Goal: Task Accomplishment & Management: Manage account settings

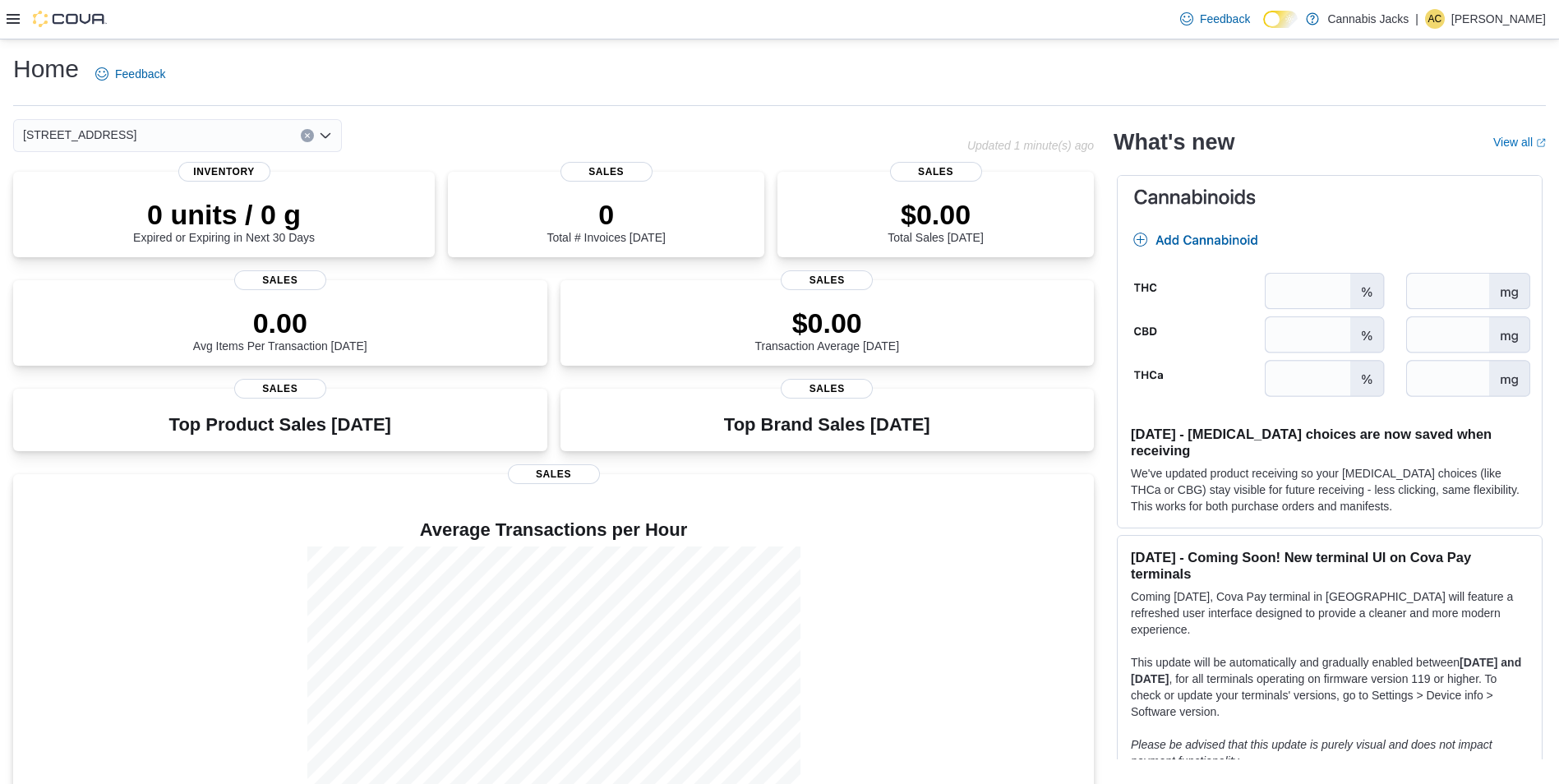
click at [0, 13] on div "Feedback Dark Mode Cannabis Jacks | AC [PERSON_NAME]" at bounding box center [780, 19] width 1559 height 40
click at [9, 19] on icon at bounding box center [13, 18] width 13 height 10
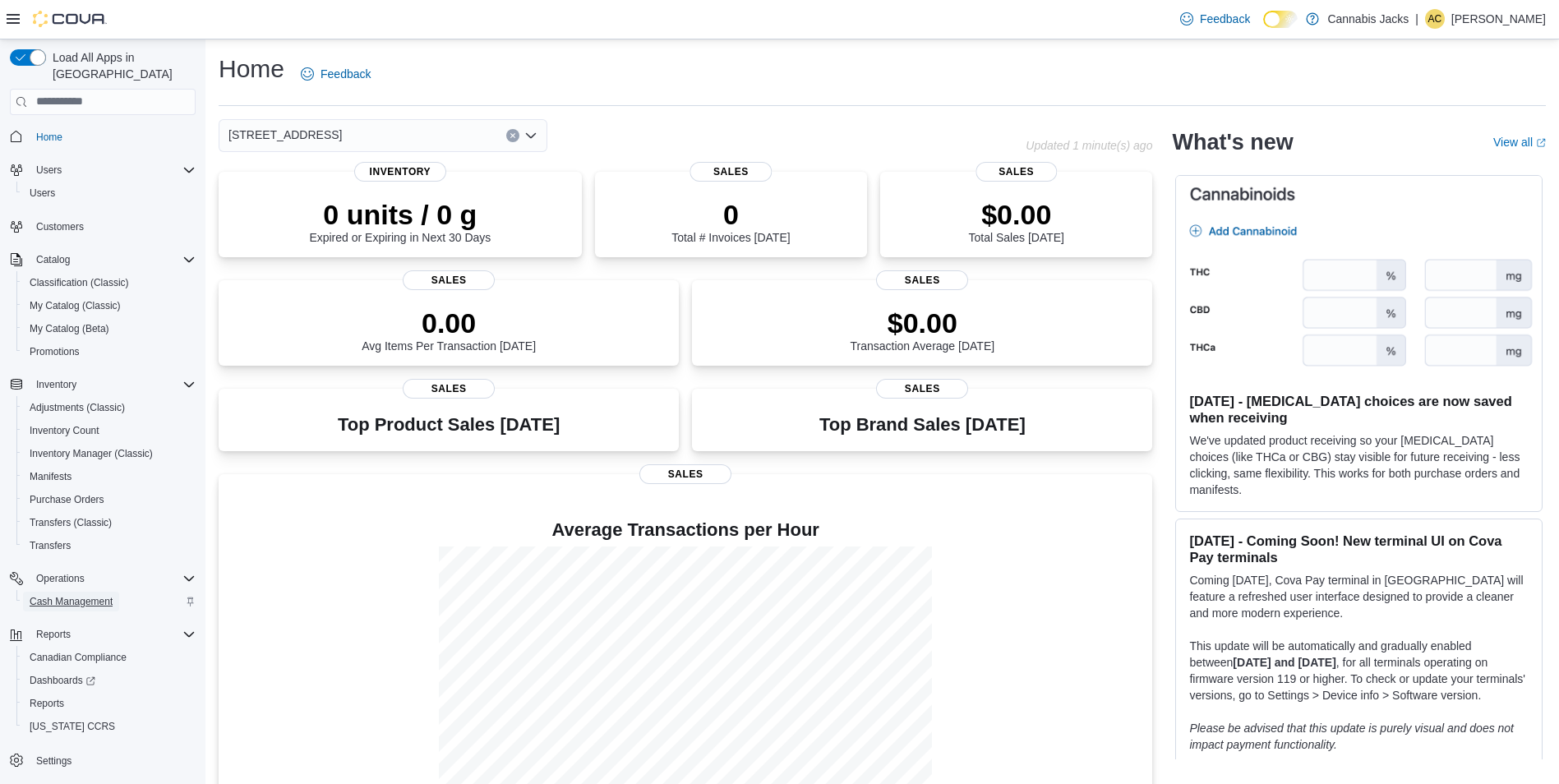
click at [79, 595] on span "Cash Management" at bounding box center [71, 602] width 83 height 13
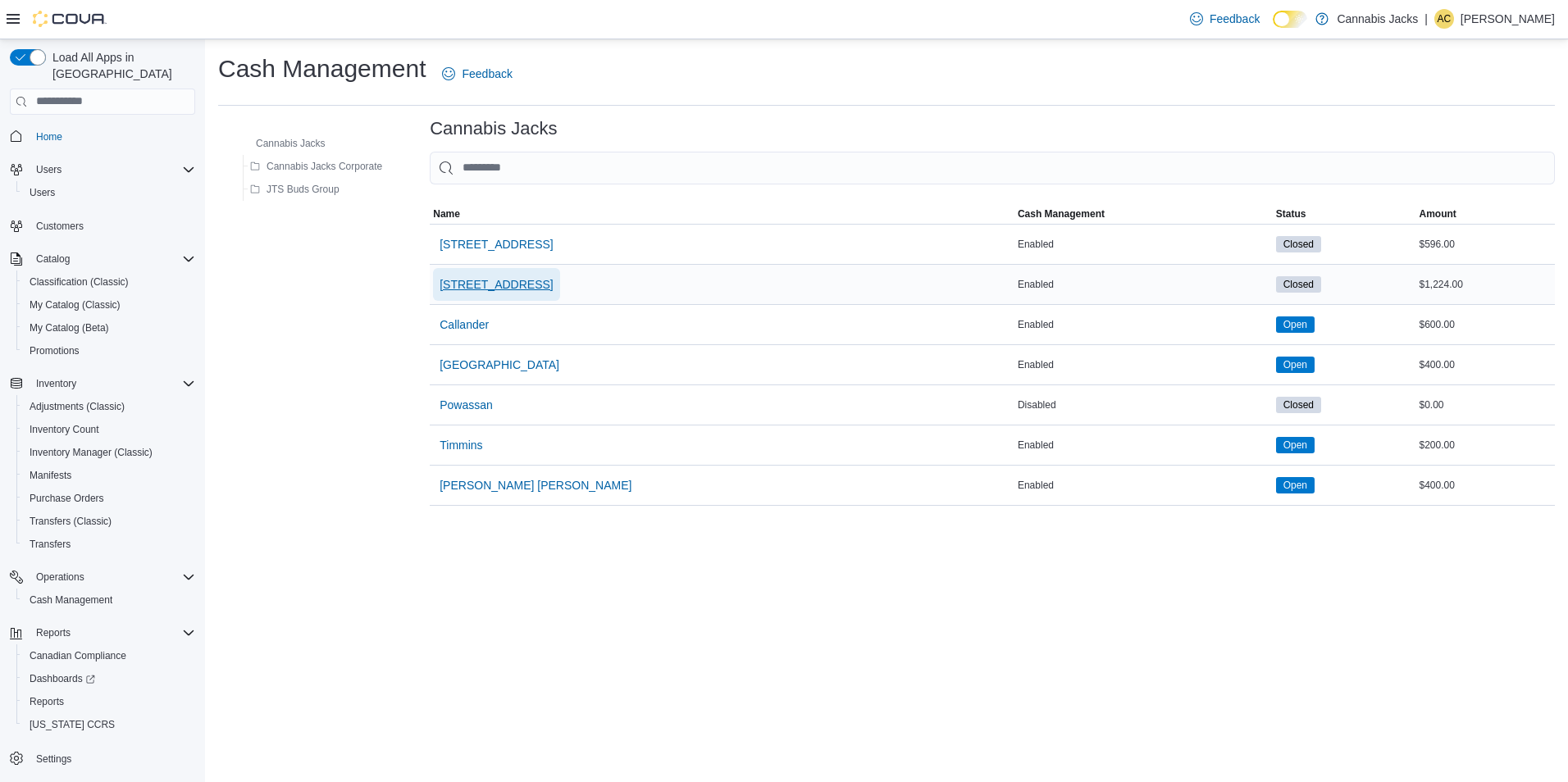
click at [515, 278] on span "[STREET_ADDRESS]" at bounding box center [495, 285] width 113 height 17
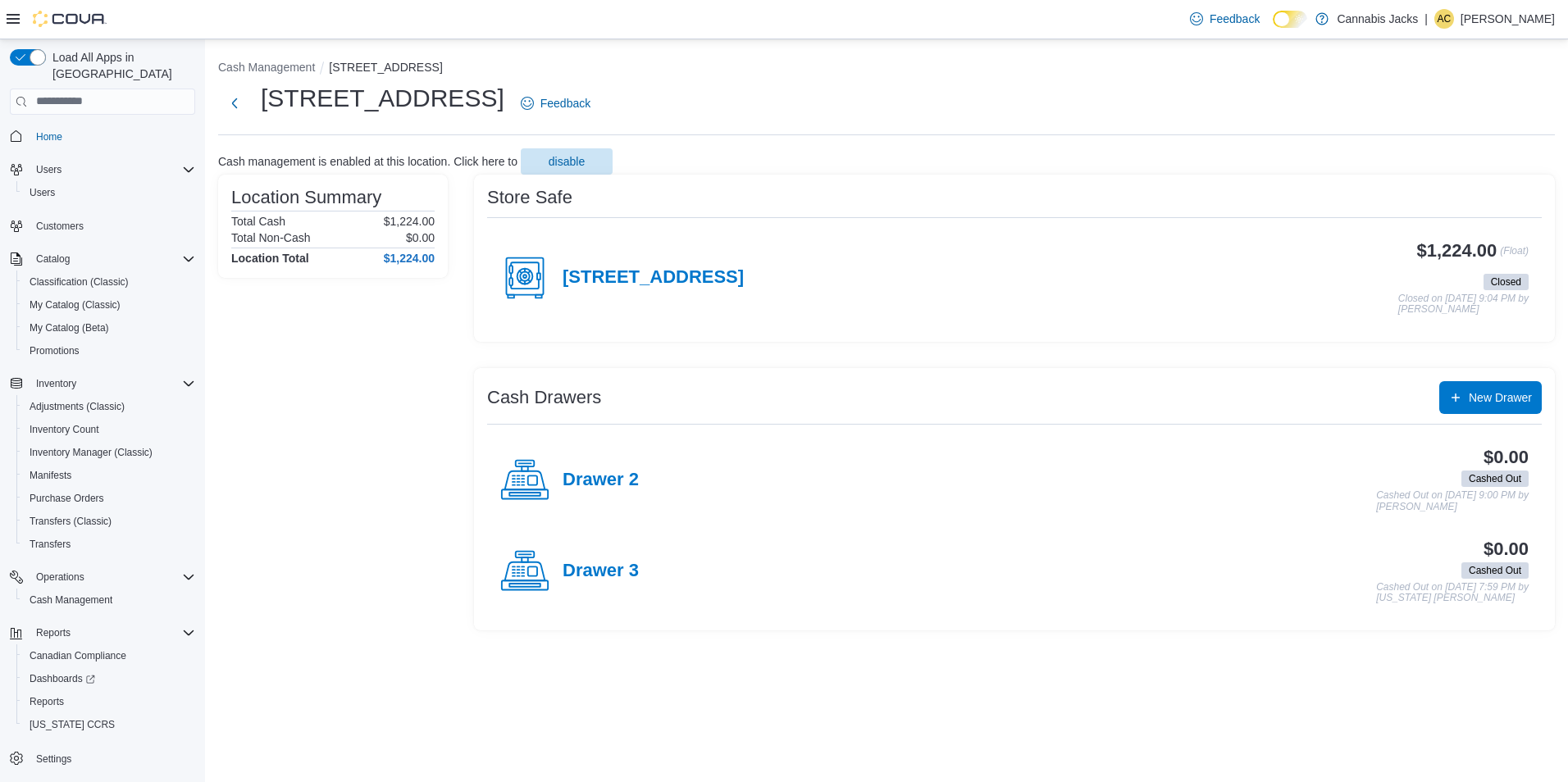
click at [675, 277] on h4 "[STREET_ADDRESS]" at bounding box center [653, 278] width 181 height 21
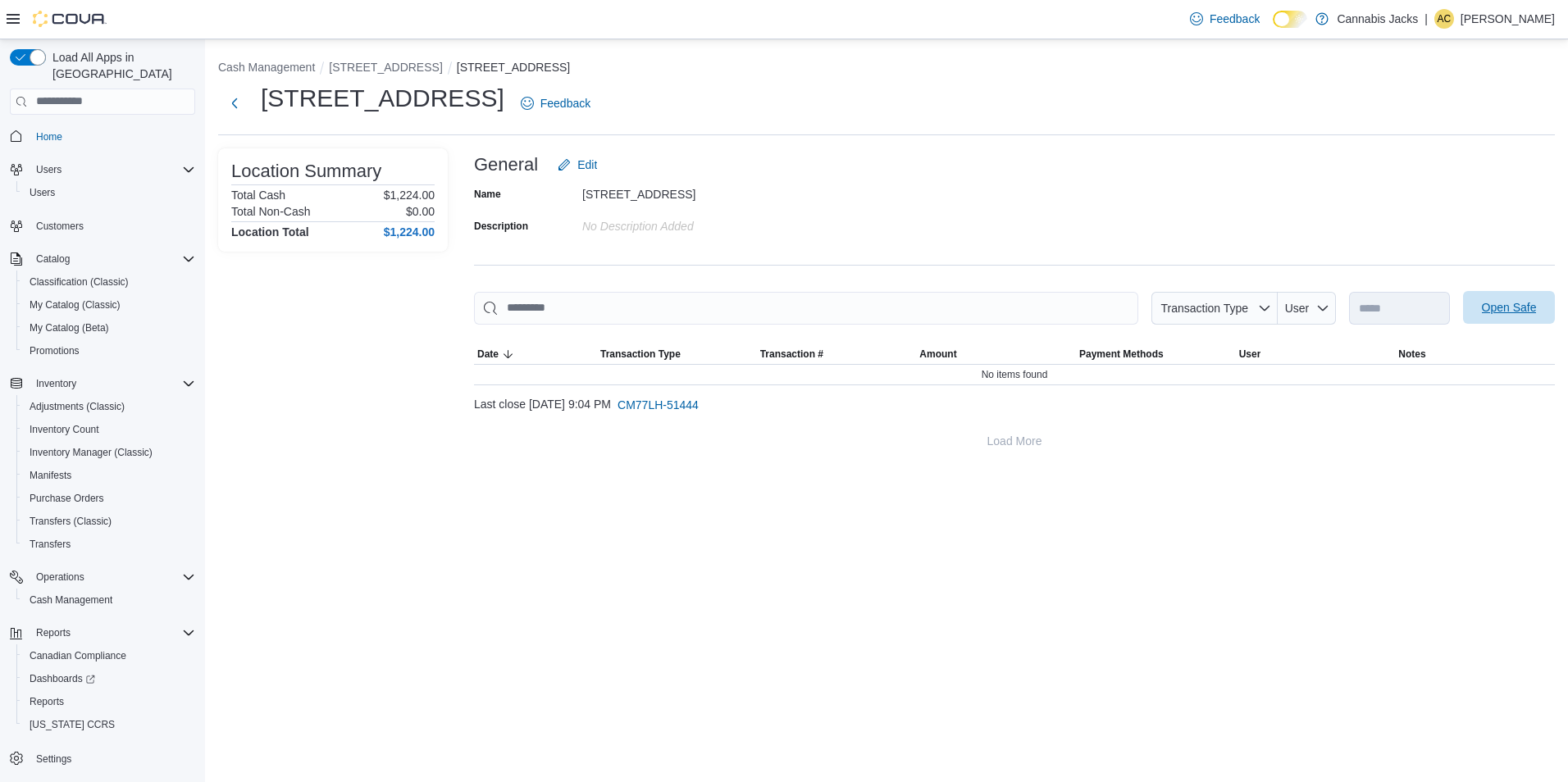
click at [1502, 302] on span "Open Safe" at bounding box center [1509, 307] width 55 height 17
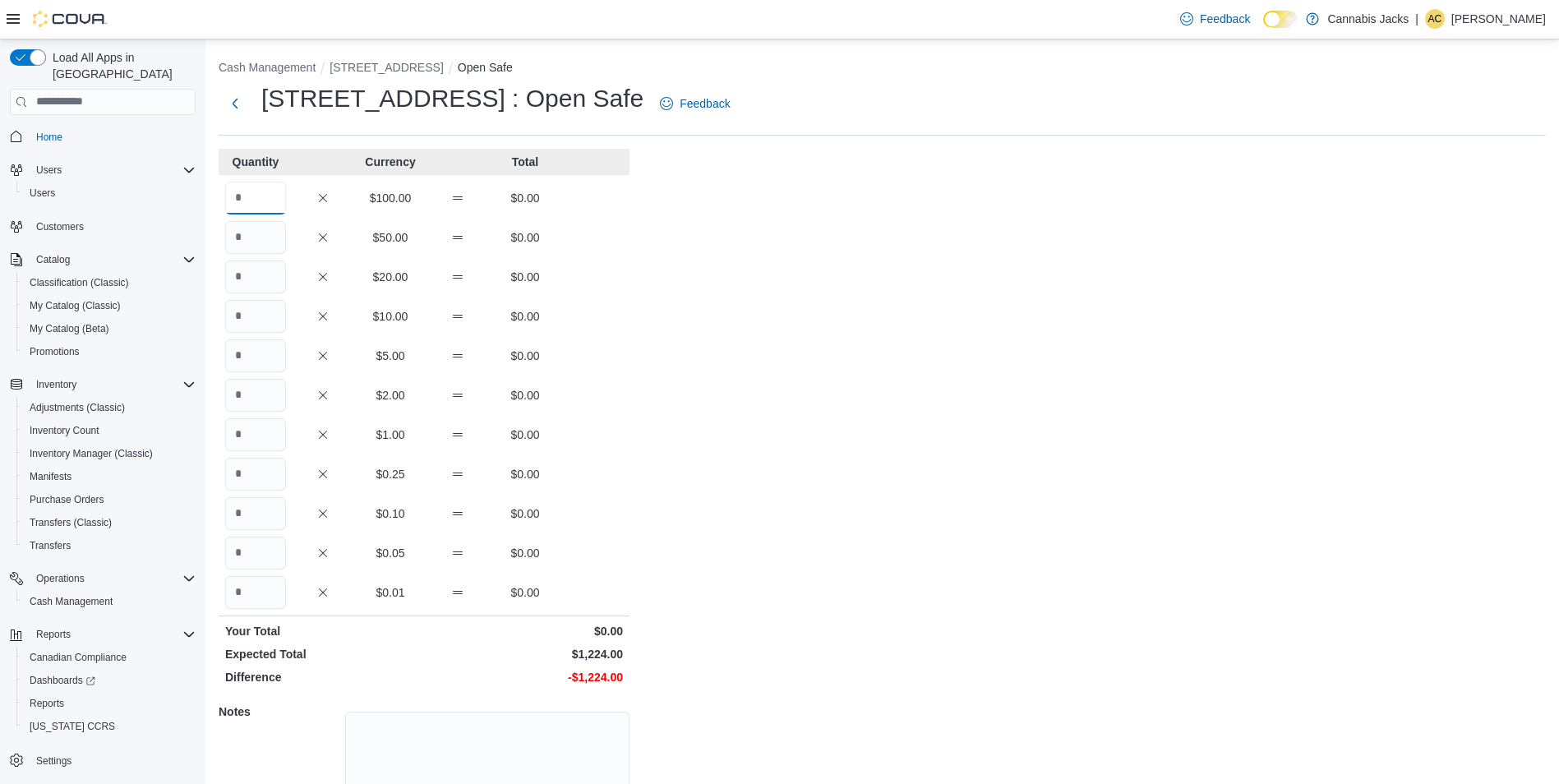
click at [247, 198] on input "Quantity" at bounding box center [256, 198] width 61 height 33
type input "**"
type input "*"
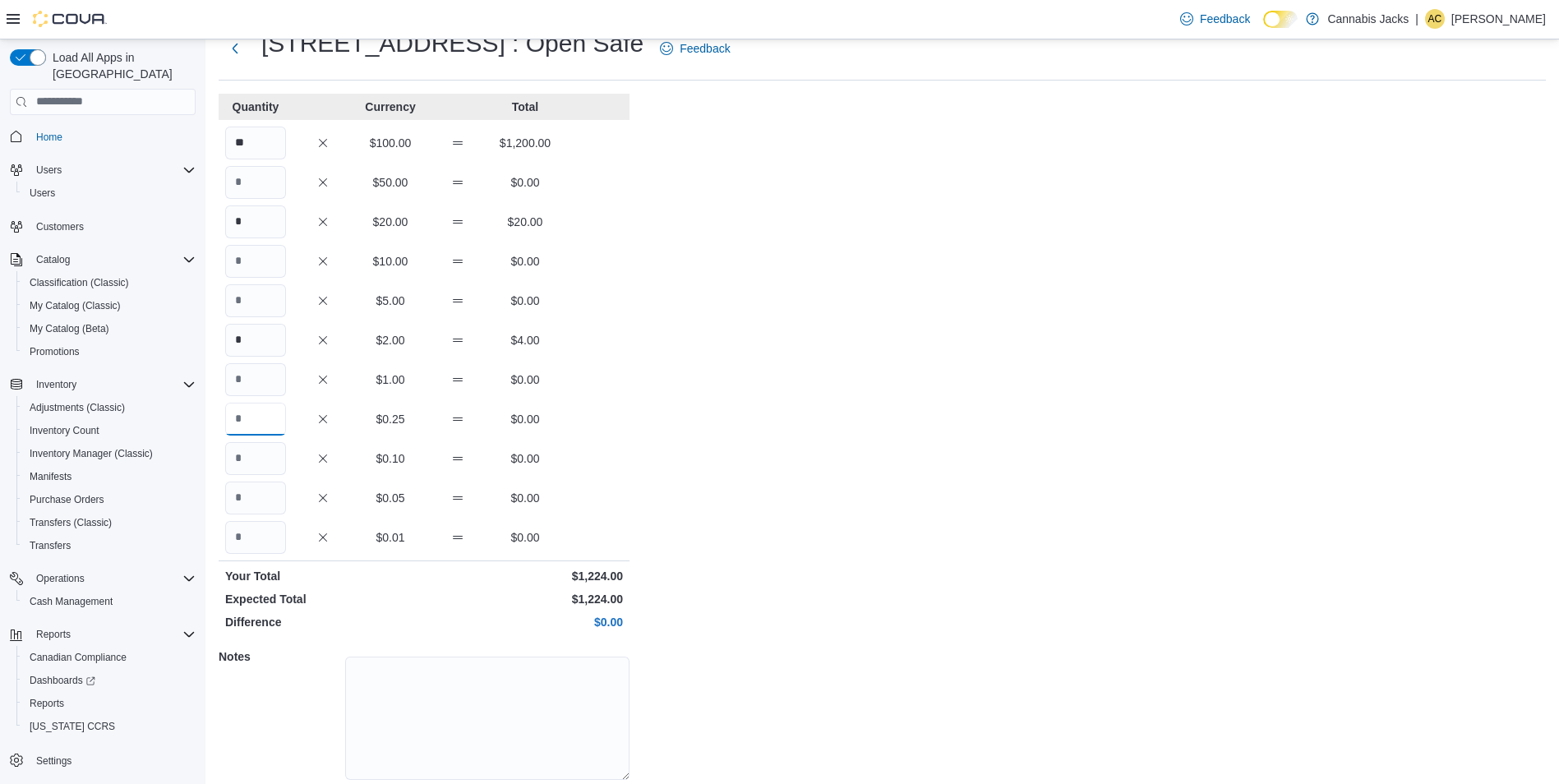
scroll to position [113, 0]
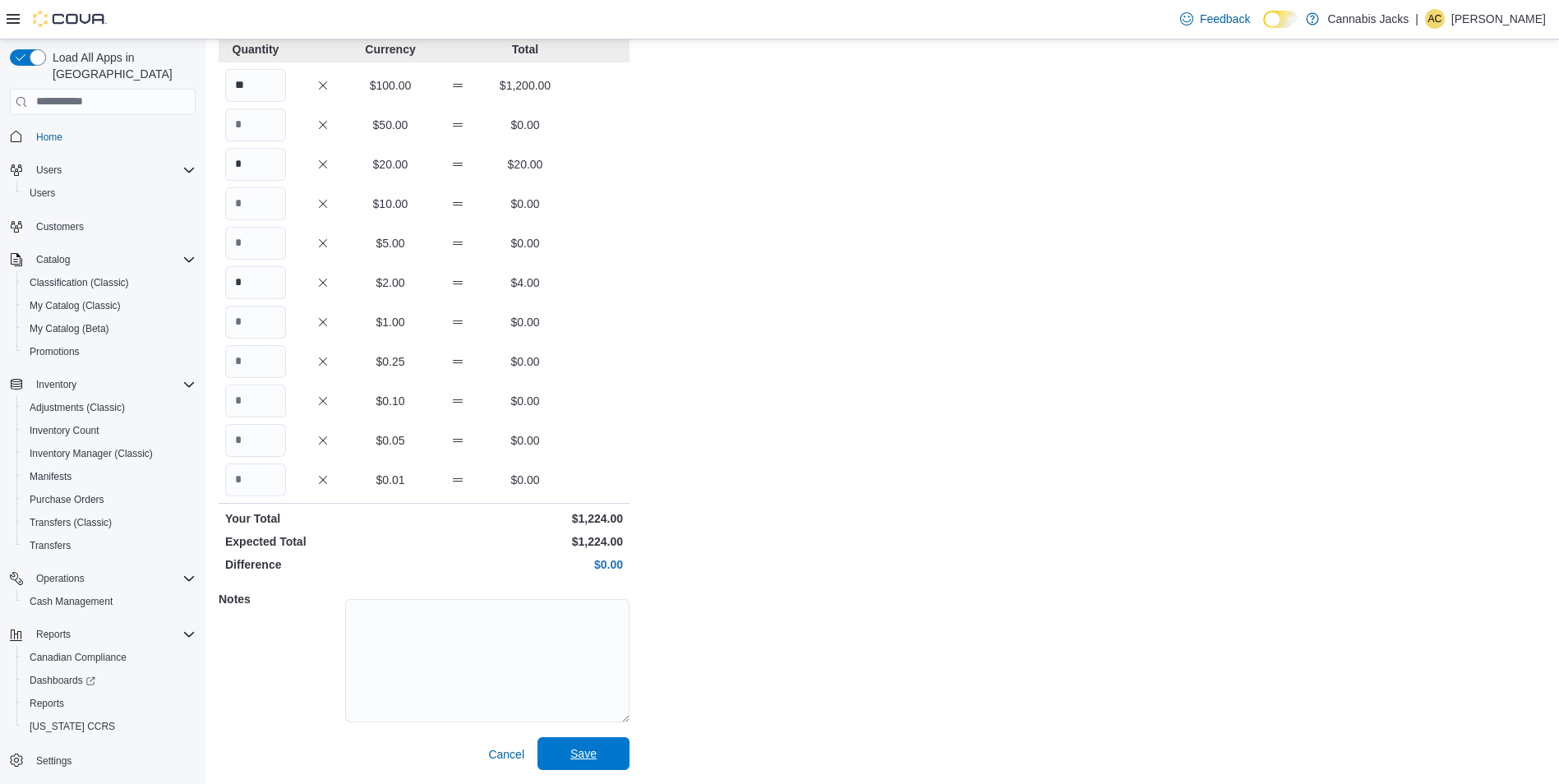
click at [589, 741] on span "Save" at bounding box center [583, 753] width 72 height 33
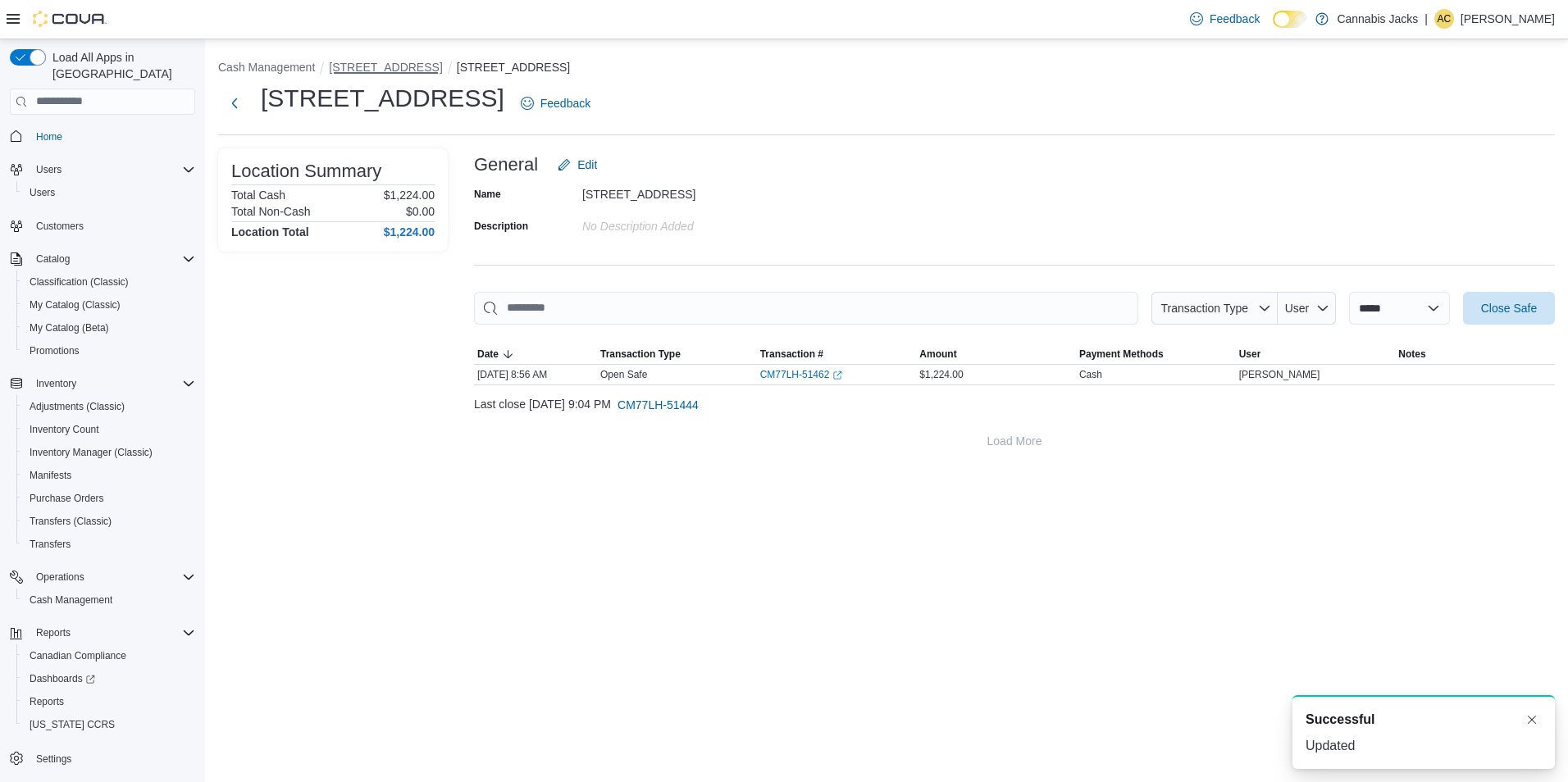
click at [432, 64] on button "518 Great Northern Rd Unit 1" at bounding box center [385, 67] width 113 height 13
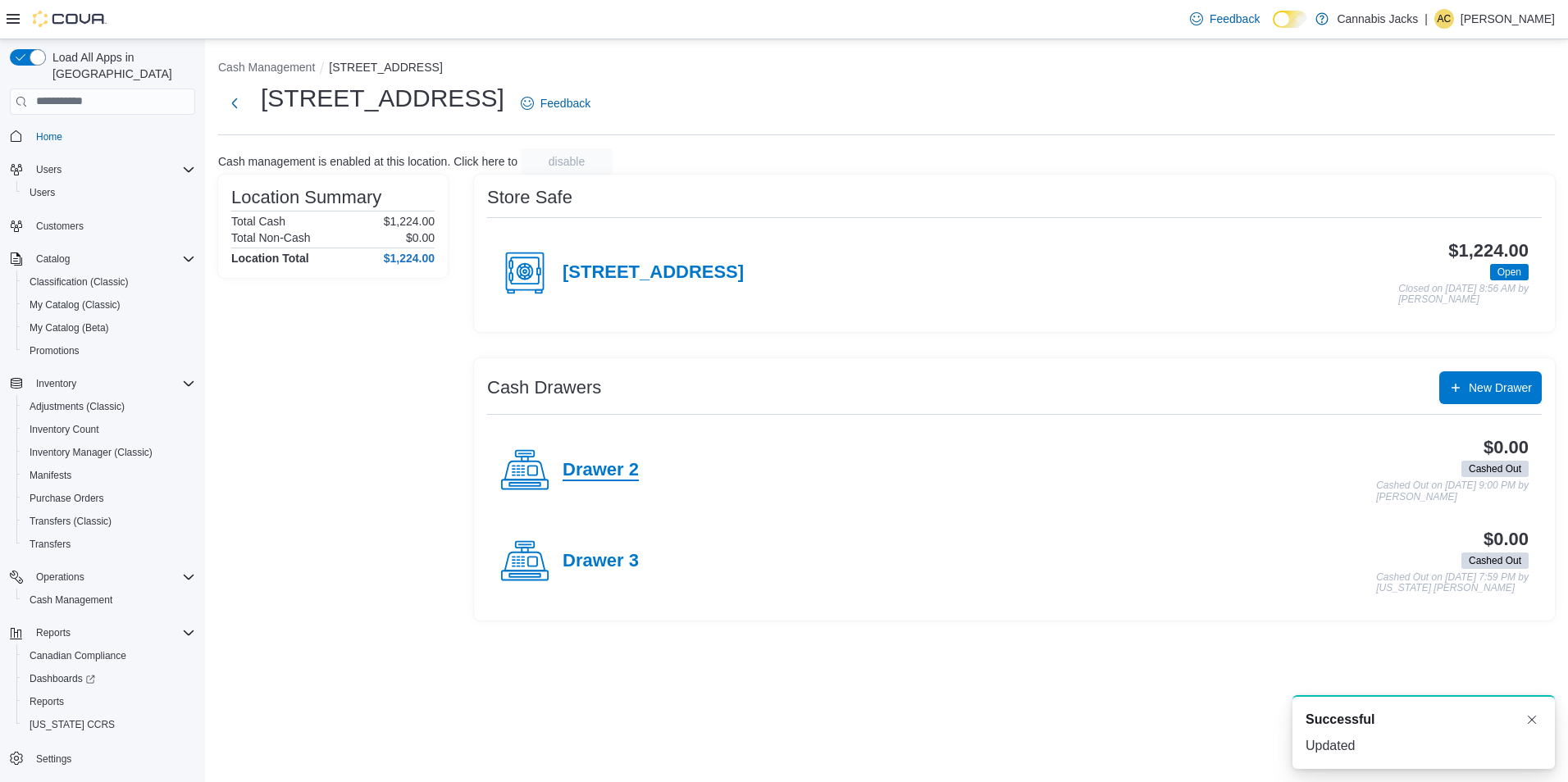
click at [618, 476] on h4 "Drawer 2" at bounding box center [600, 470] width 77 height 21
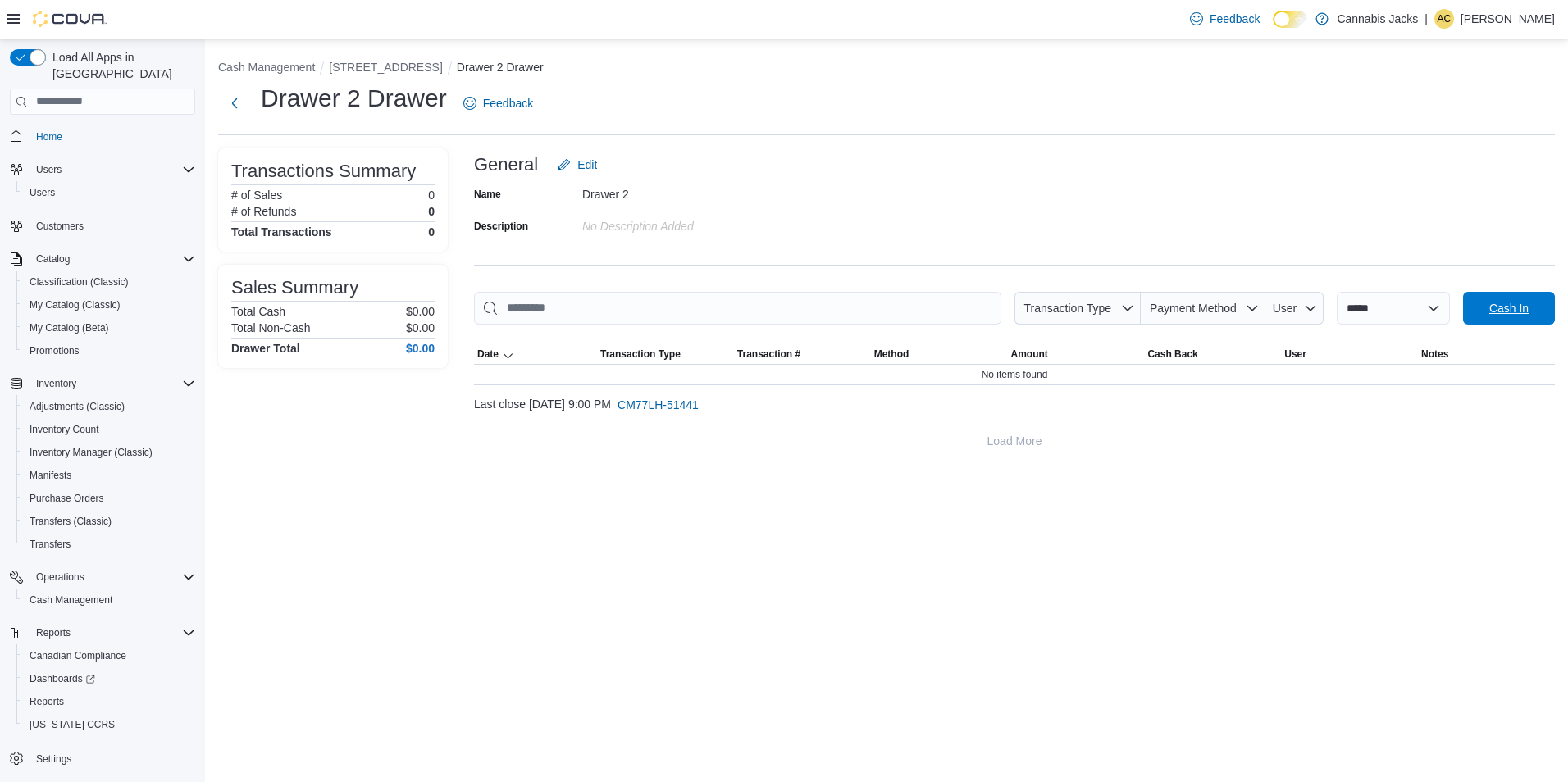
drag, startPoint x: 1511, startPoint y: 311, endPoint x: 1252, endPoint y: 340, distance: 260.6
click at [1511, 309] on span "Cash In" at bounding box center [1508, 308] width 40 height 17
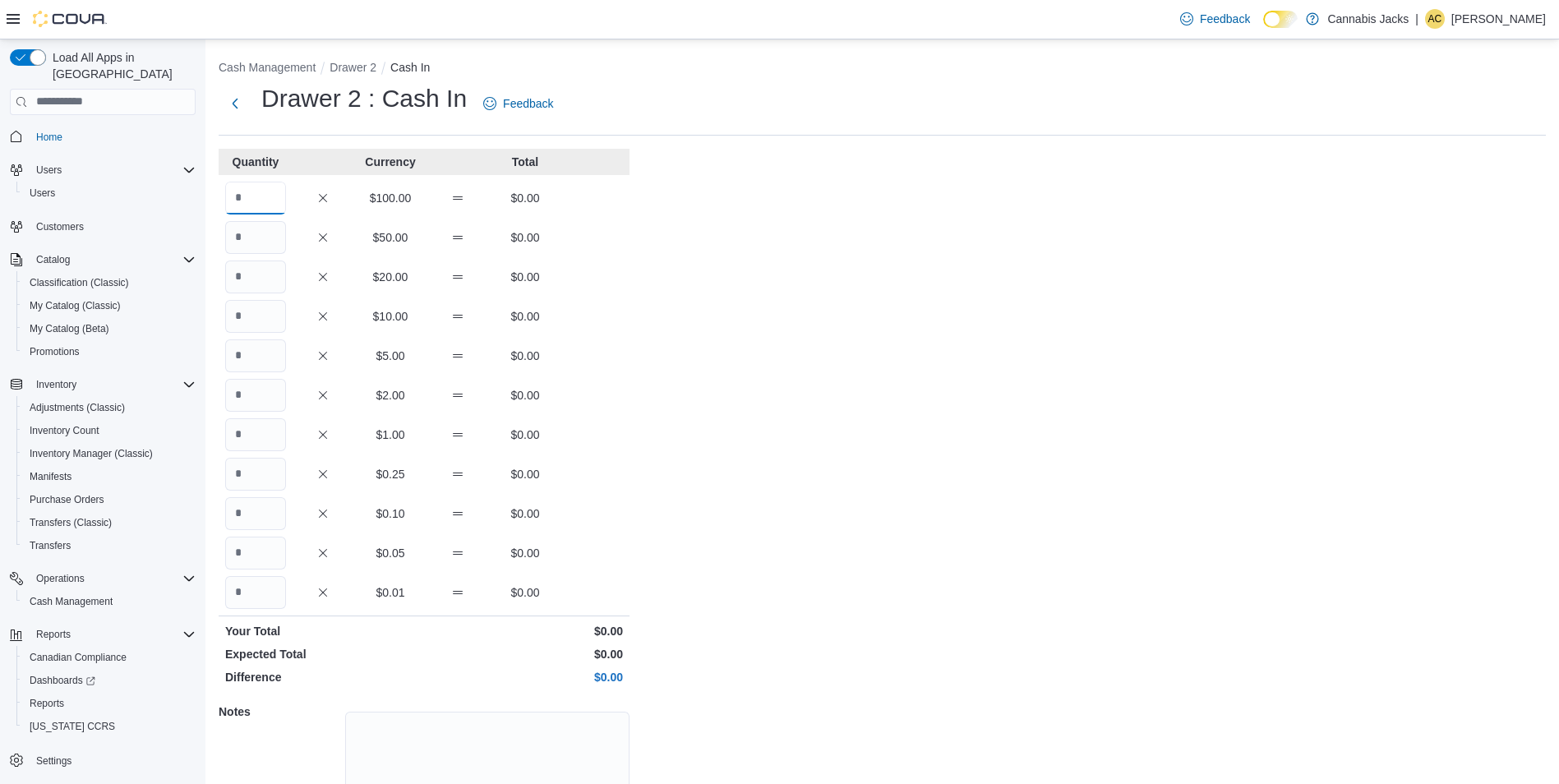
click at [258, 193] on input "Quantity" at bounding box center [256, 198] width 61 height 33
type input "*"
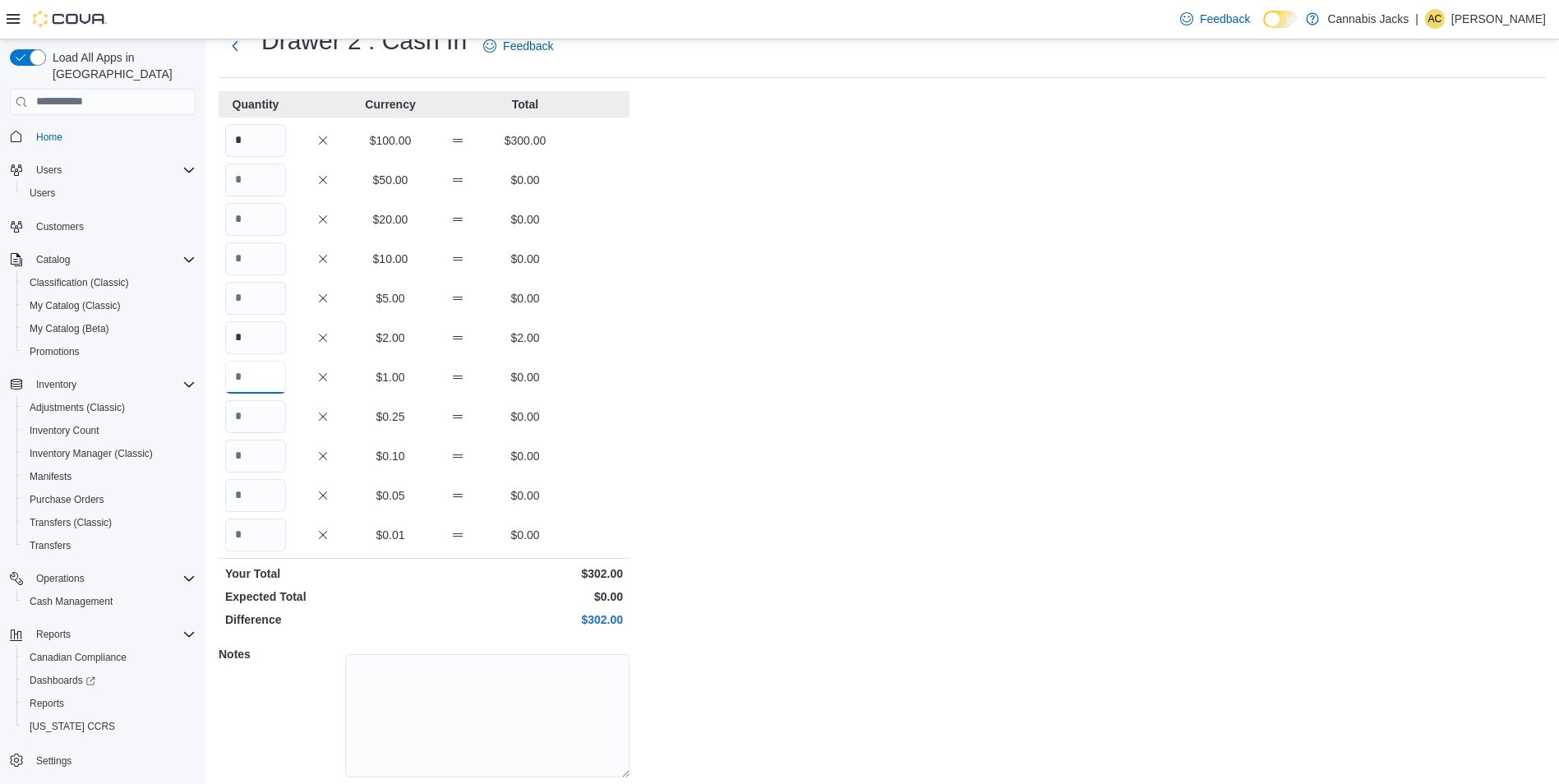
scroll to position [113, 0]
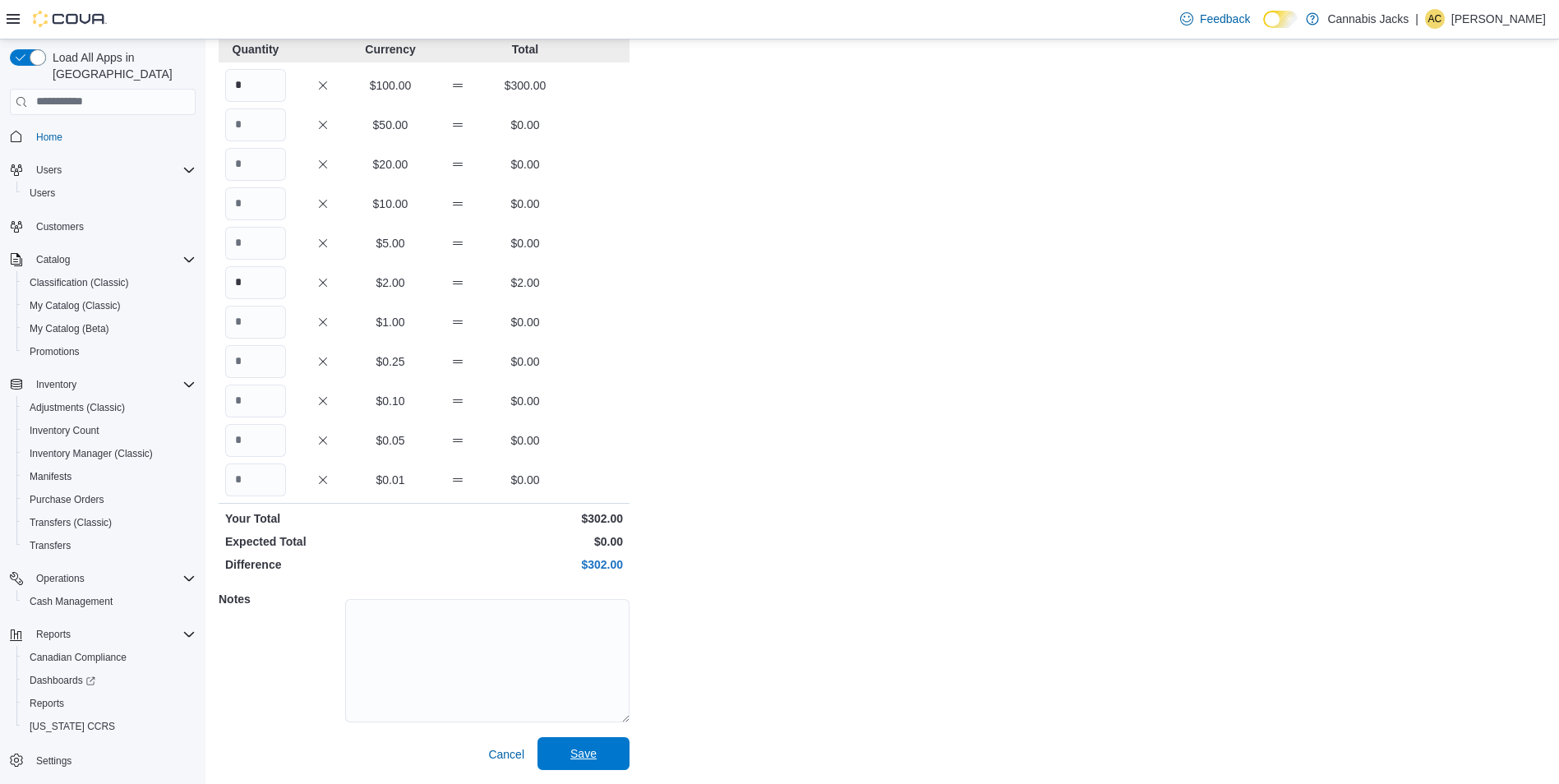
click at [603, 741] on span "Save" at bounding box center [583, 753] width 72 height 33
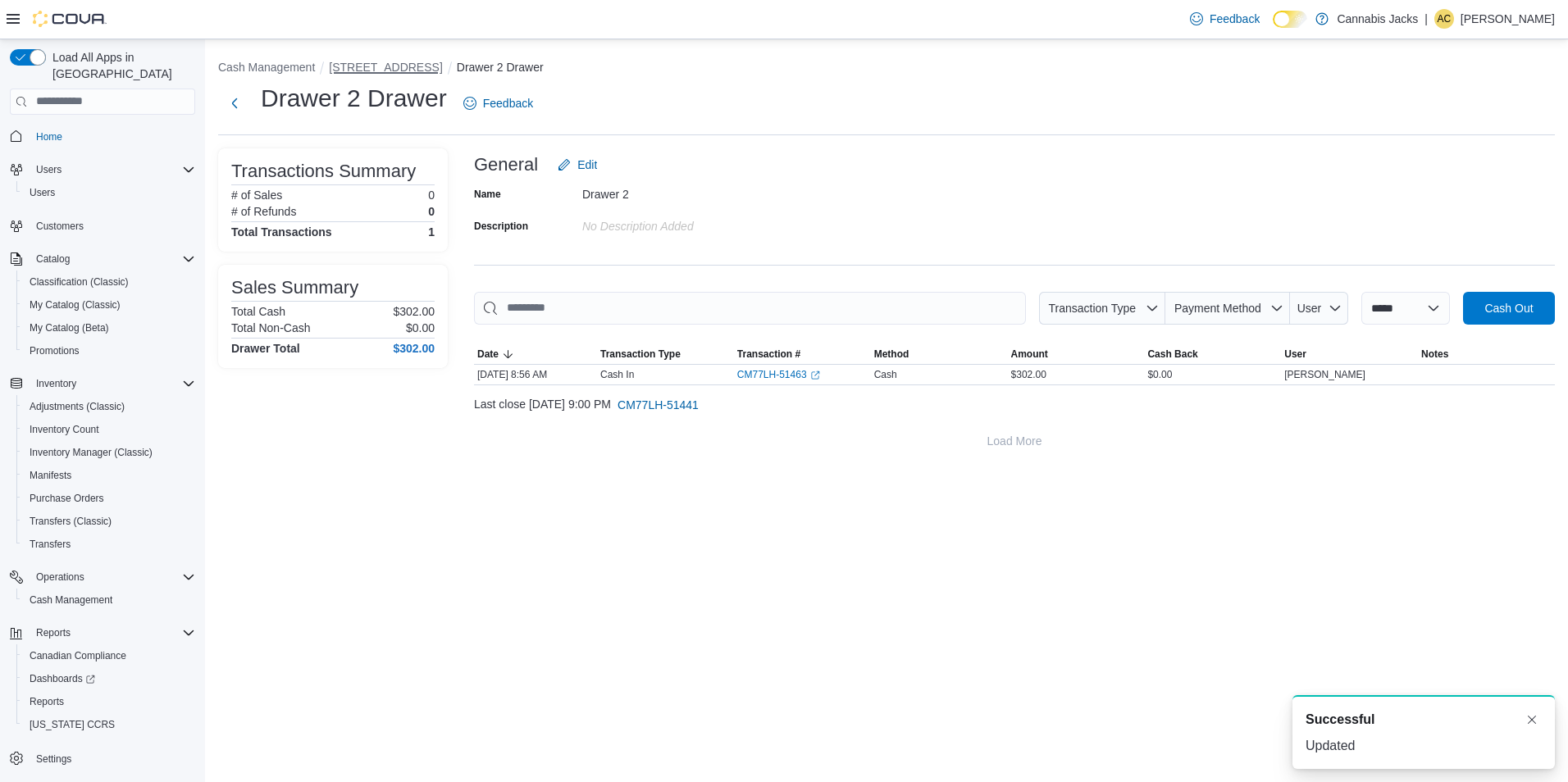
click at [424, 63] on button "518 Great Northern Rd Unit 1" at bounding box center [385, 67] width 113 height 13
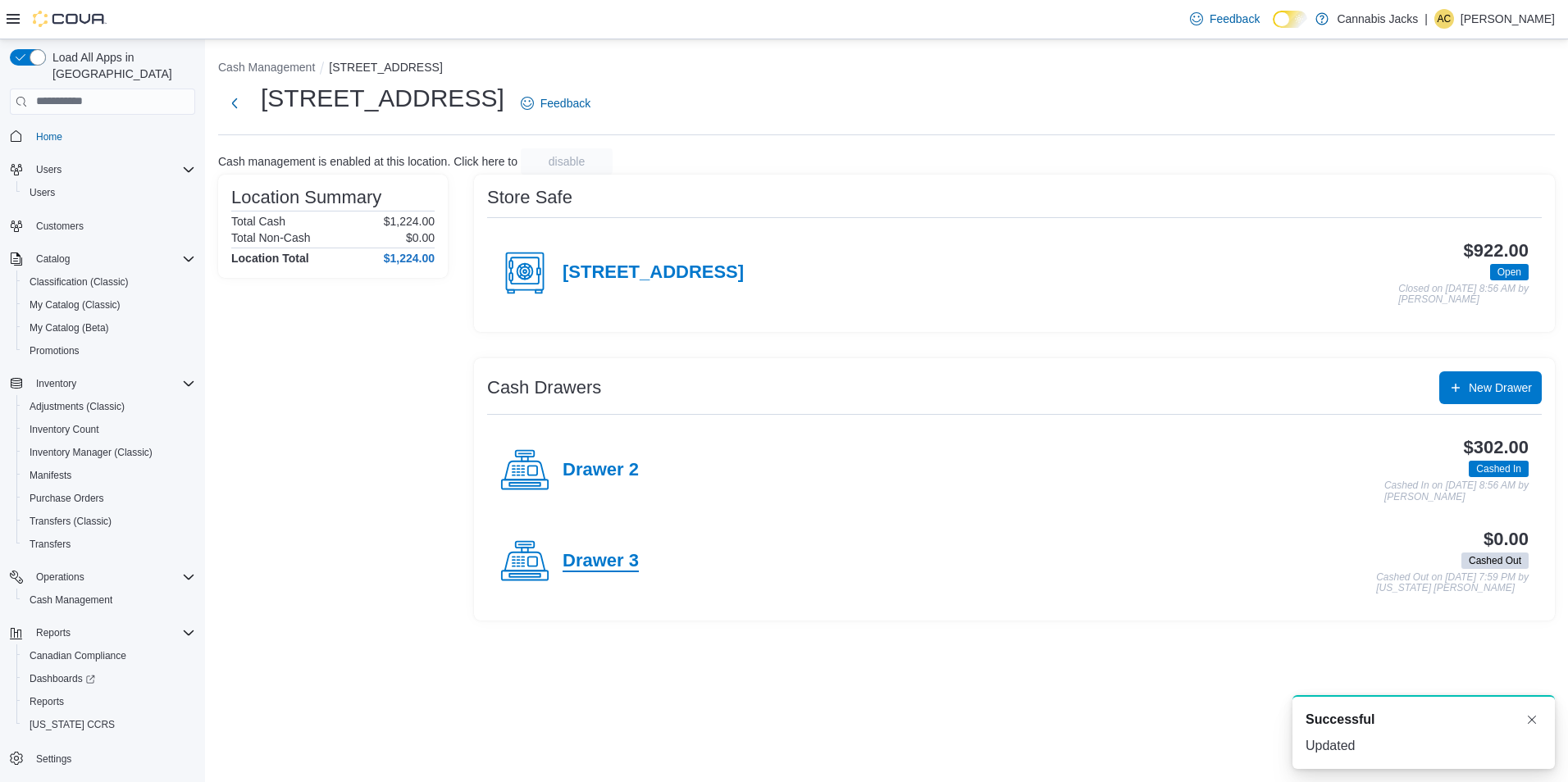
click at [600, 569] on h4 "Drawer 3" at bounding box center [600, 561] width 77 height 21
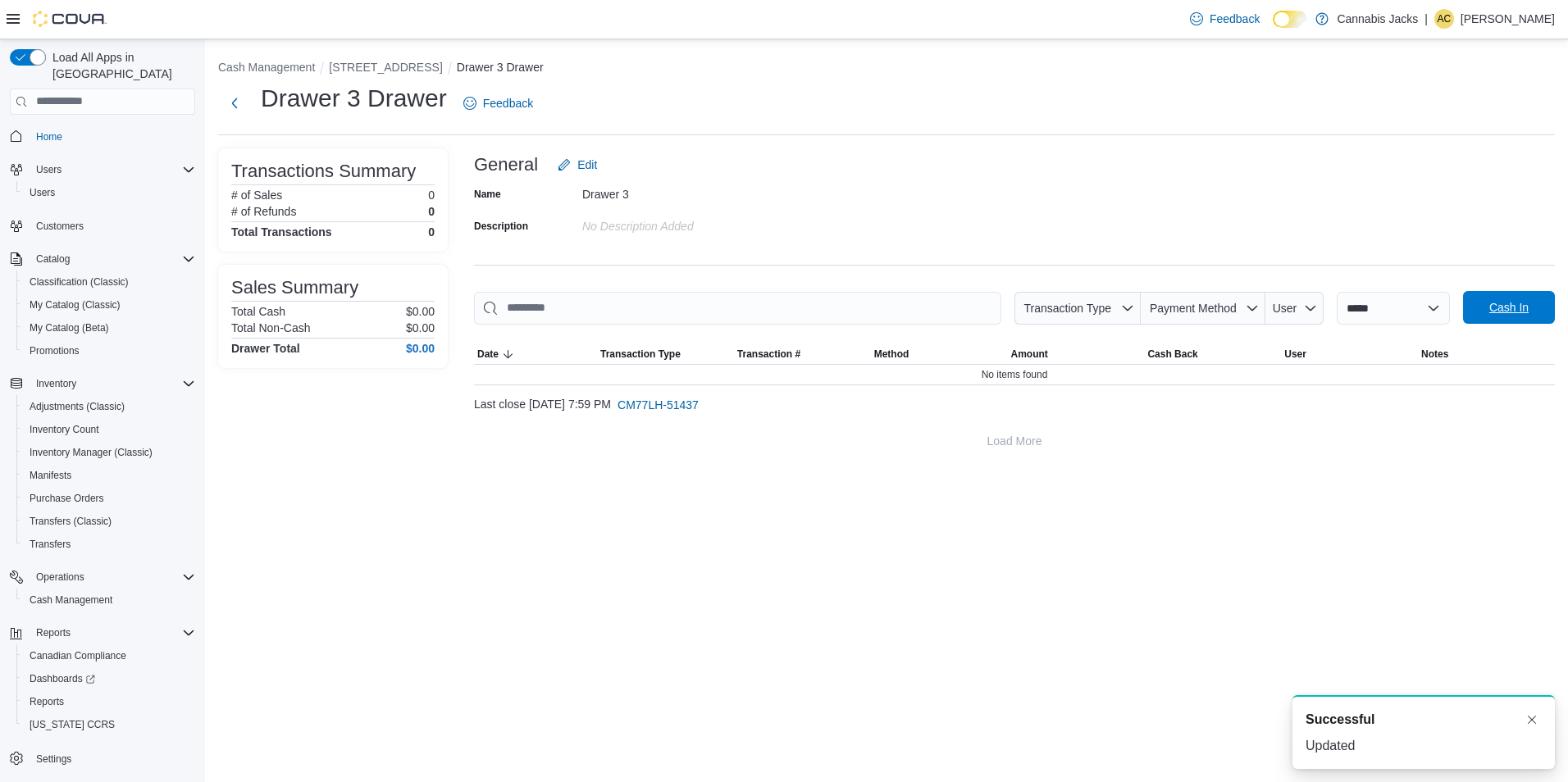
click at [1522, 318] on span "Cash In" at bounding box center [1508, 308] width 72 height 33
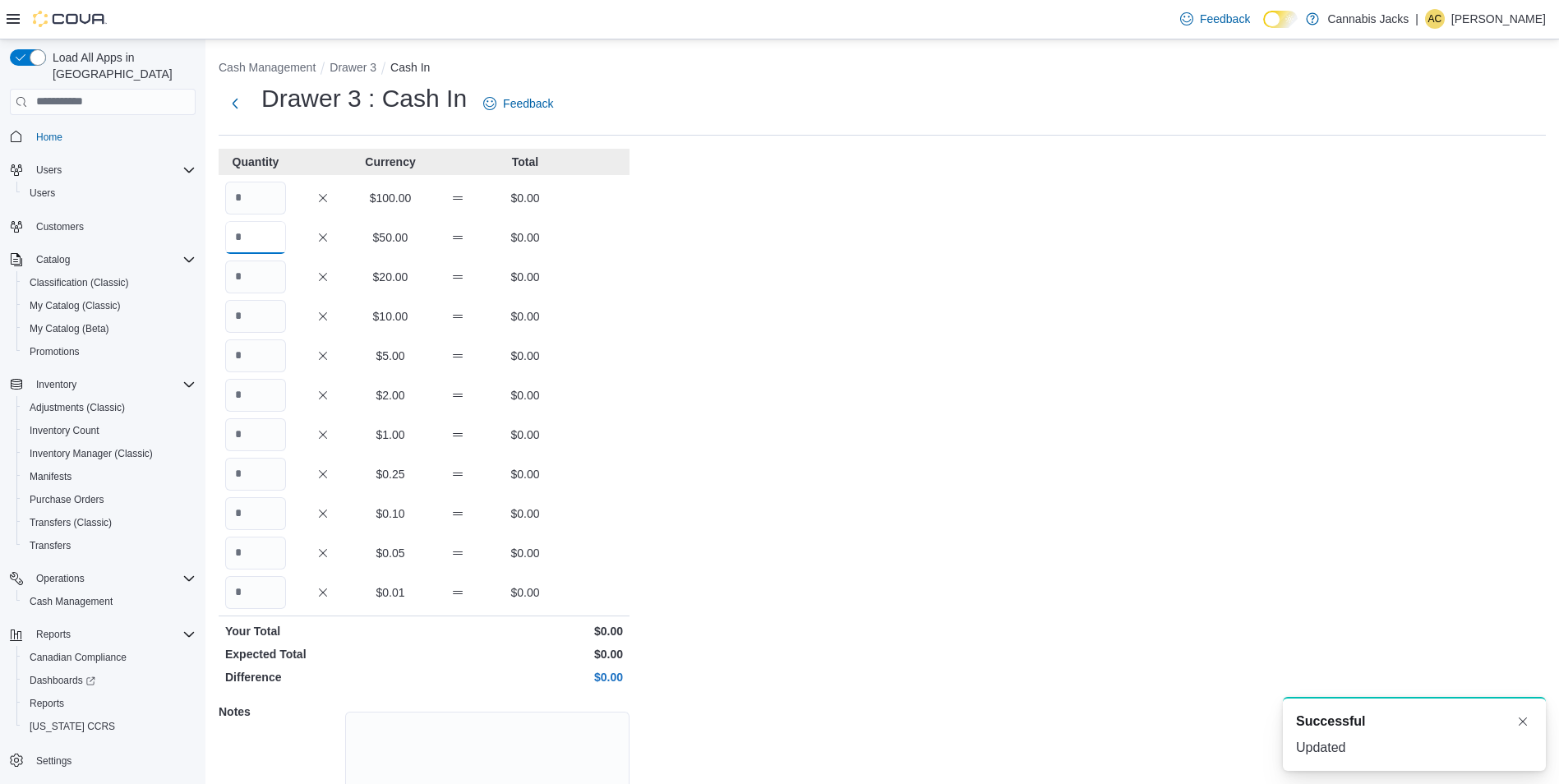
click at [258, 237] on input "Quantity" at bounding box center [256, 238] width 61 height 33
type input "*"
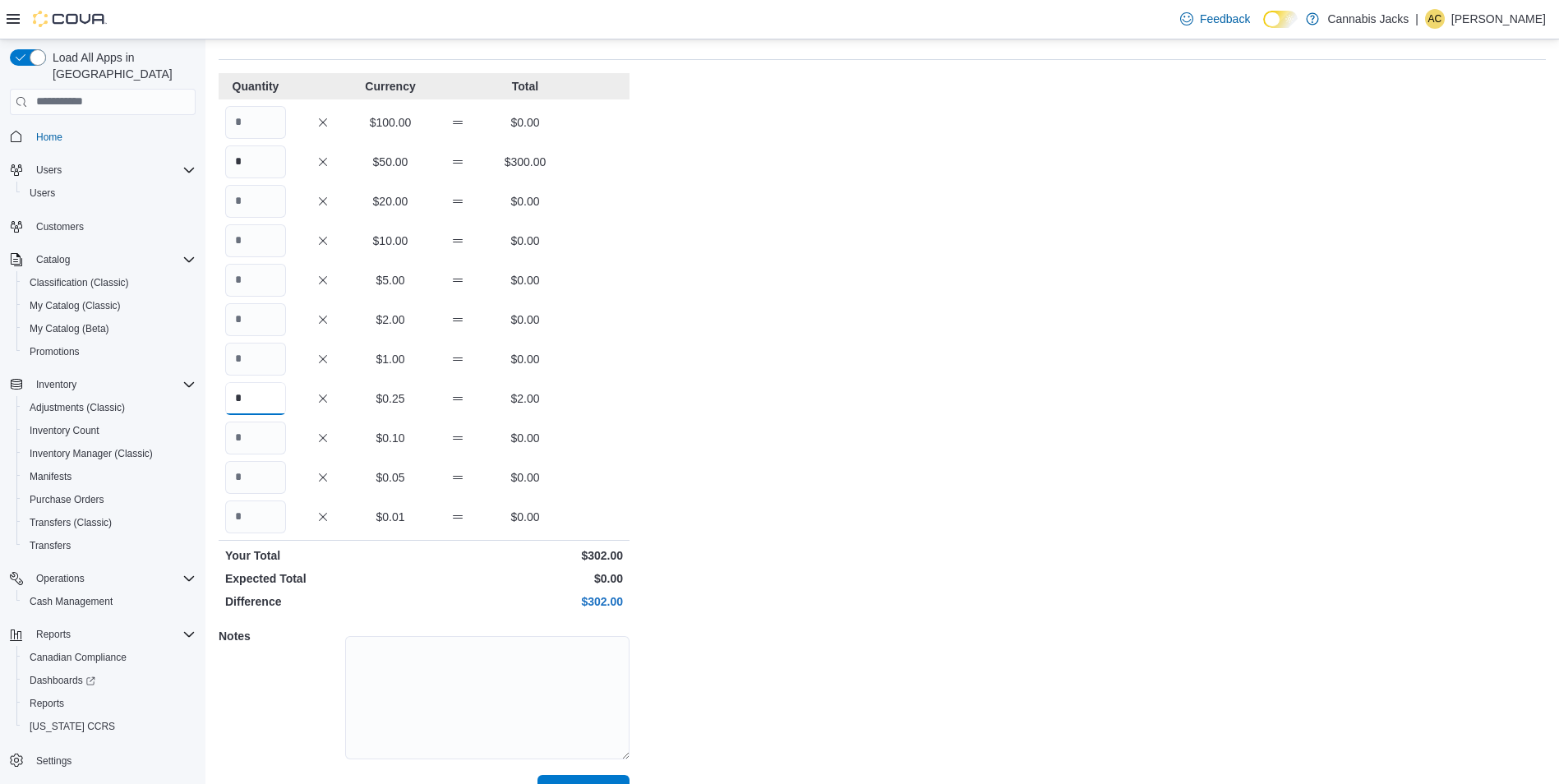
scroll to position [113, 0]
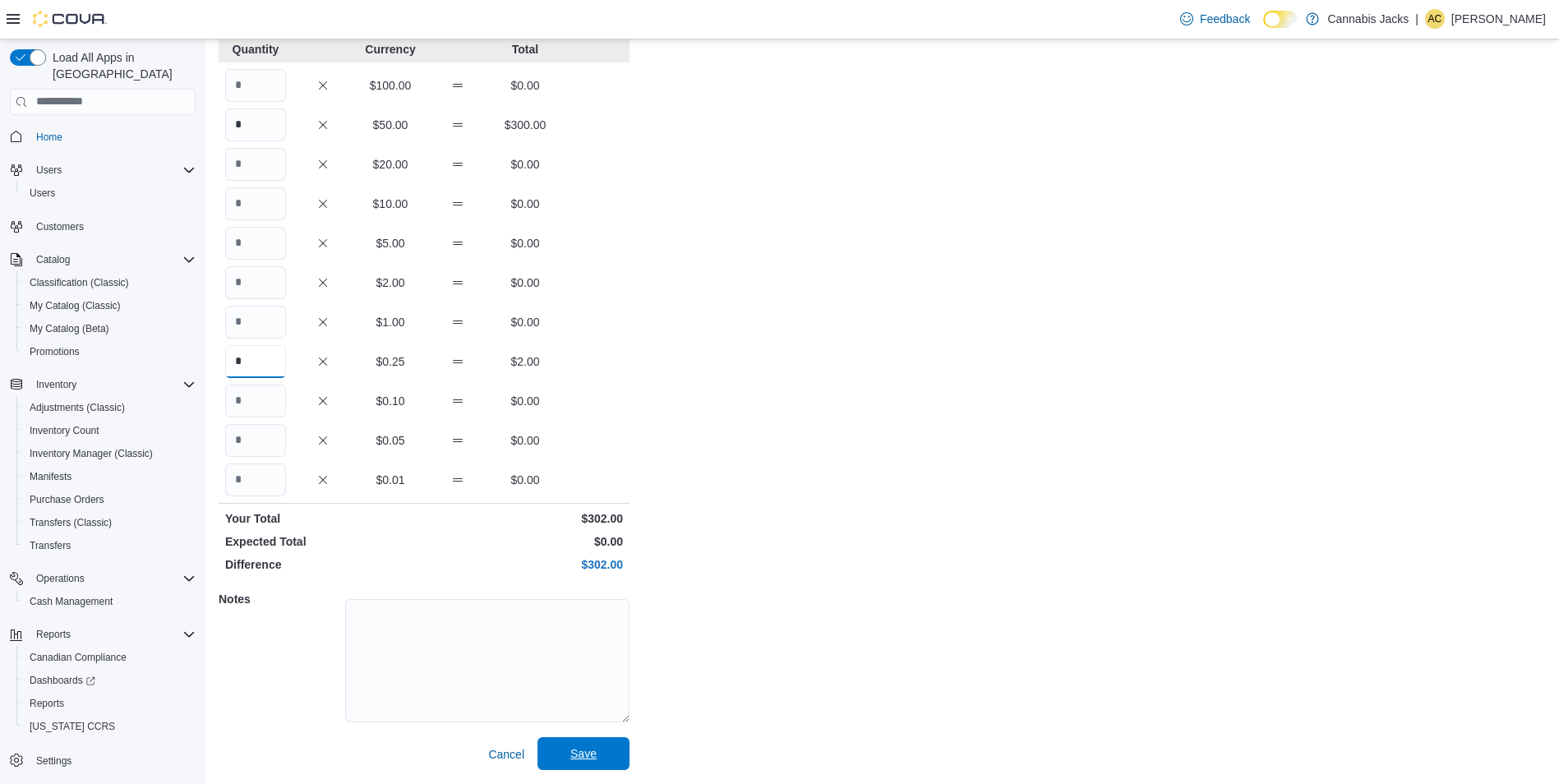
type input "*"
click at [588, 758] on span "Save" at bounding box center [583, 753] width 26 height 17
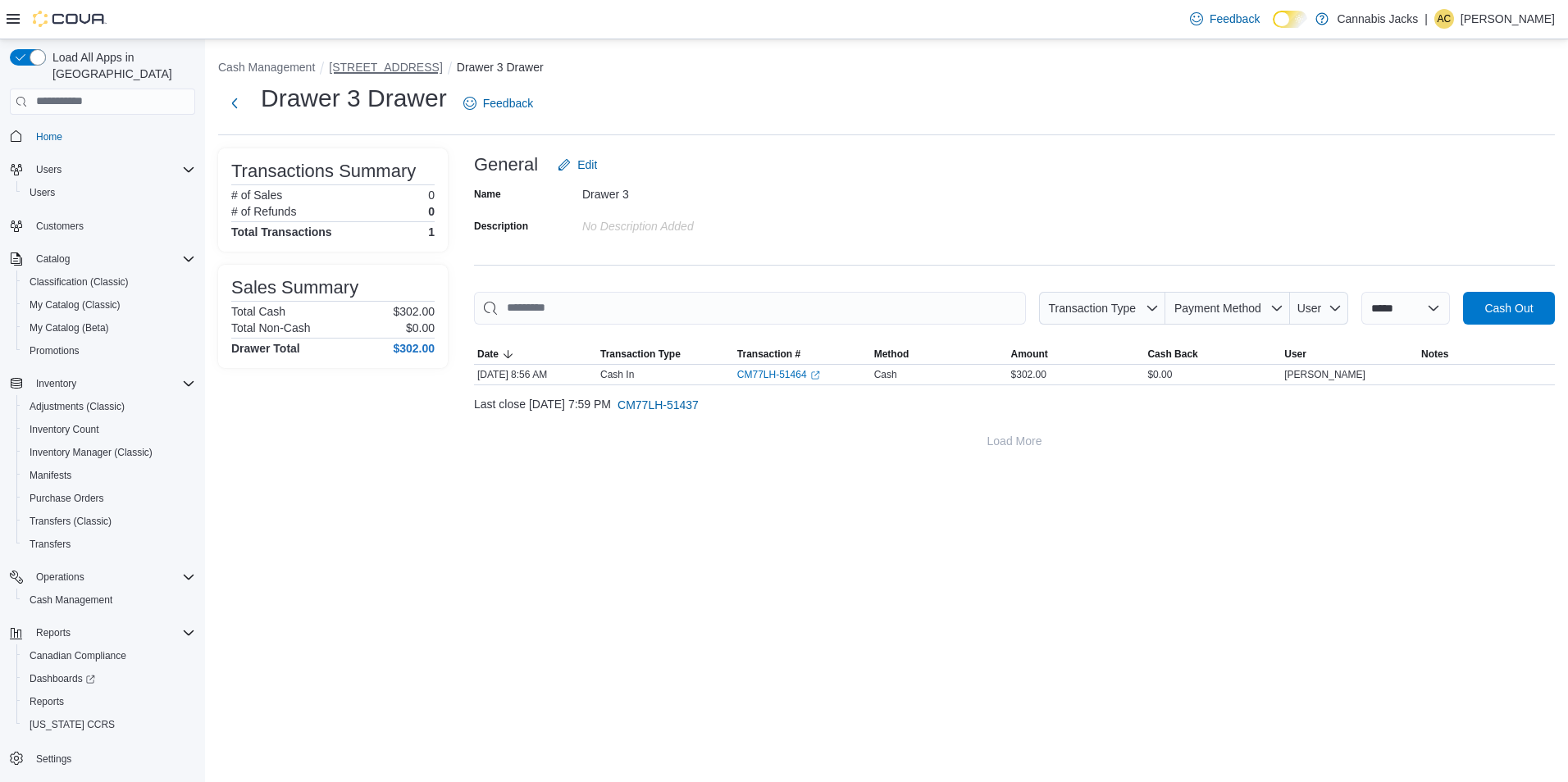
click at [417, 65] on button "518 Great Northern Rd Unit 1" at bounding box center [385, 67] width 113 height 13
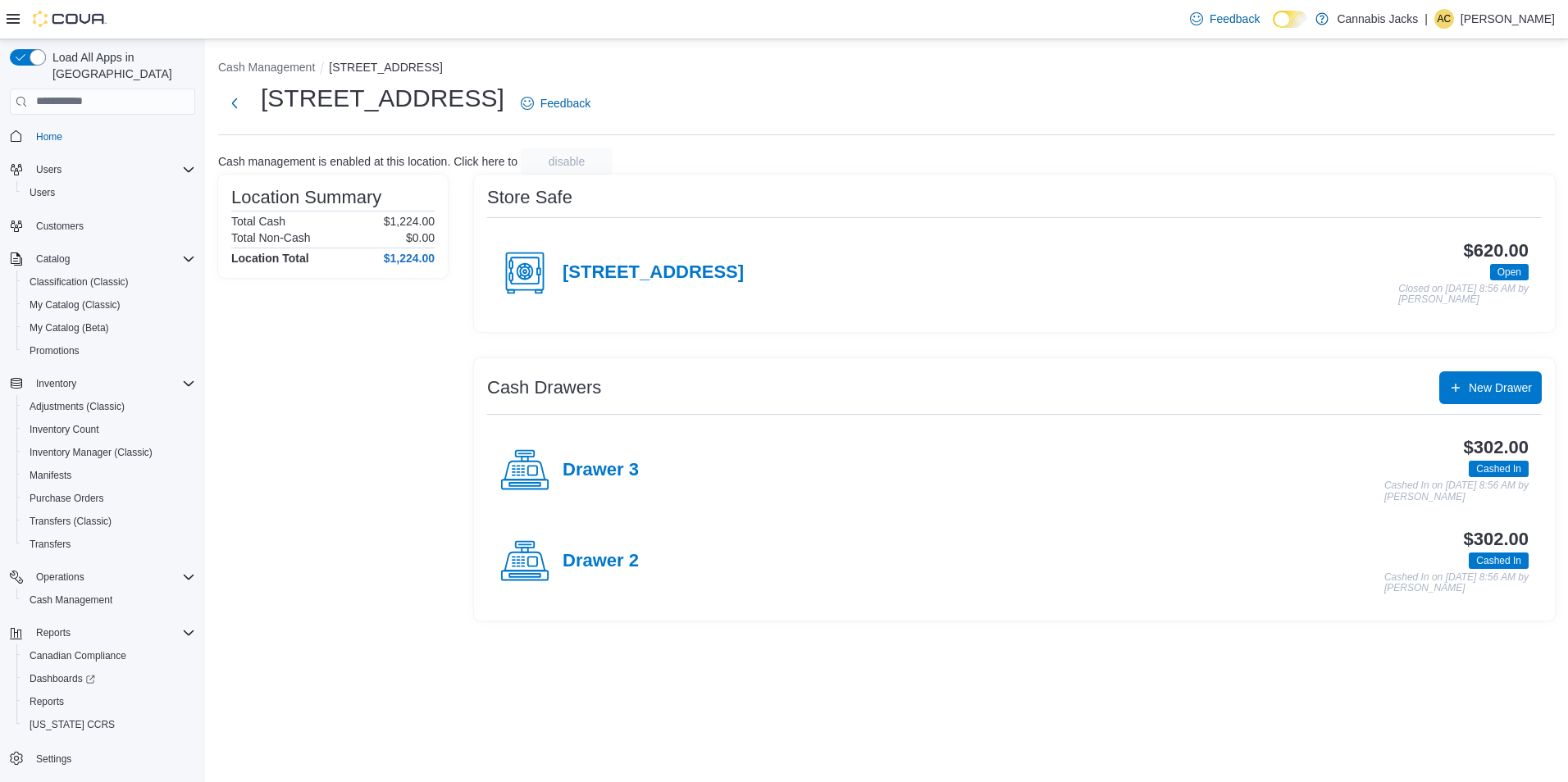
click at [1486, 15] on p "Andrew Corcoran" at bounding box center [1507, 18] width 94 height 19
click at [1454, 156] on span "Sign Out" at bounding box center [1449, 160] width 44 height 17
